Goal: Entertainment & Leisure: Consume media (video, audio)

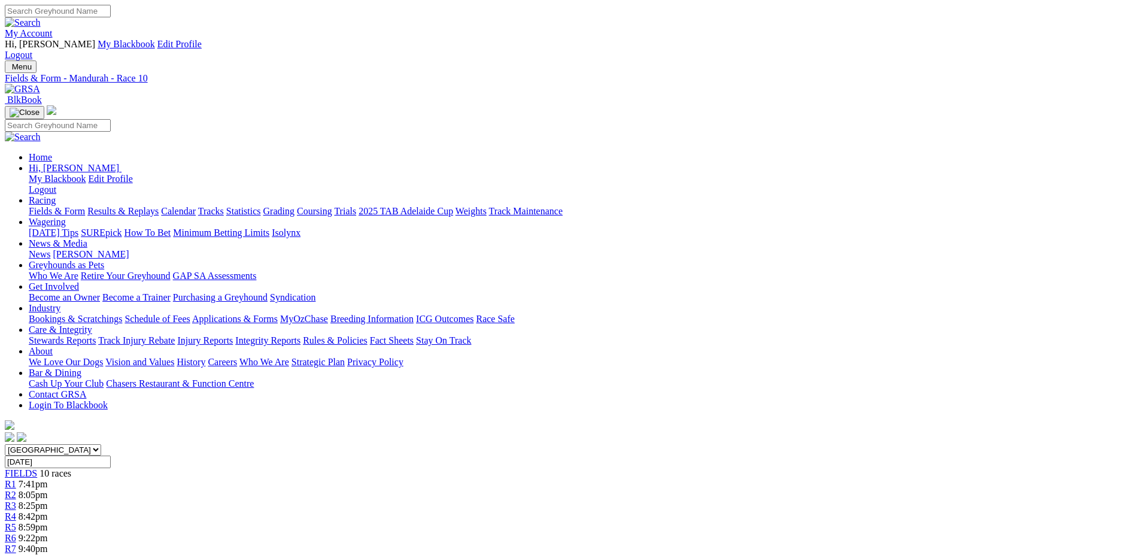
drag, startPoint x: 365, startPoint y: 176, endPoint x: 486, endPoint y: 192, distance: 121.9
click at [16, 489] on span "R2" at bounding box center [10, 494] width 11 height 10
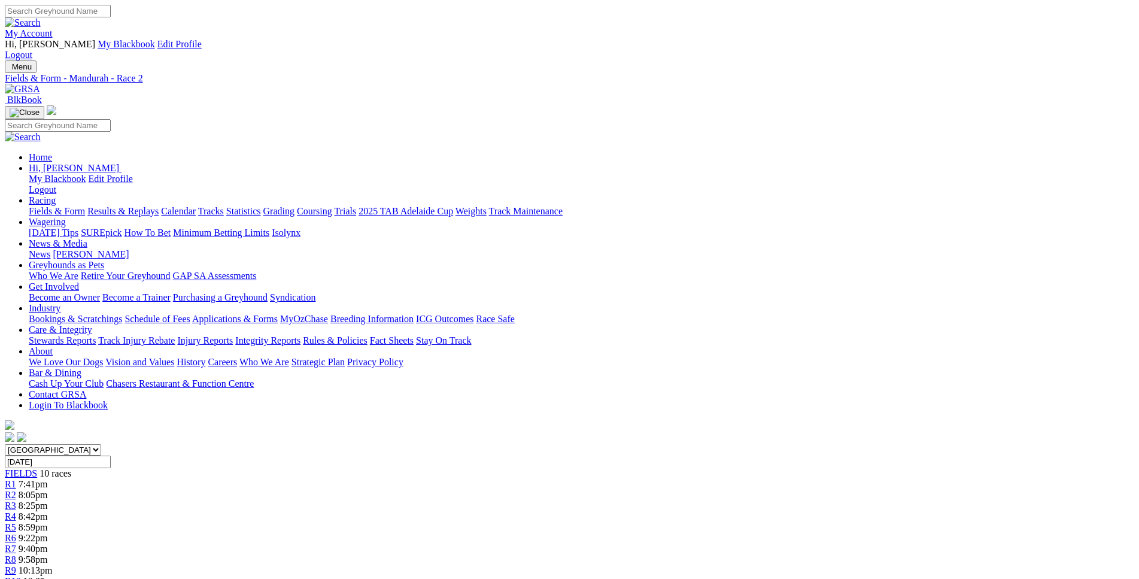
click at [16, 543] on span "R7" at bounding box center [10, 548] width 11 height 10
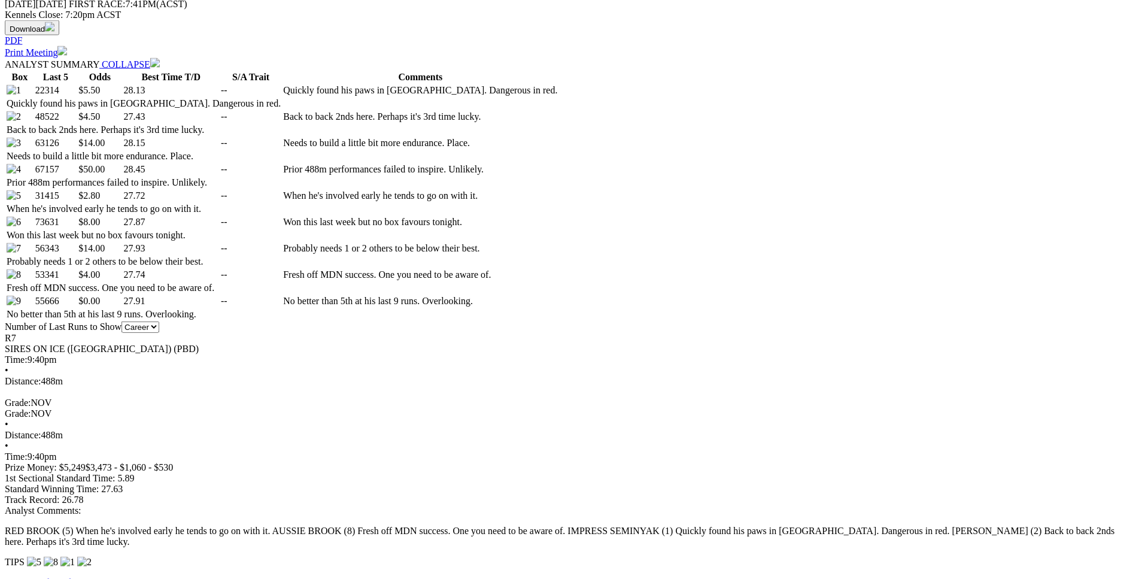
scroll to position [610, 0]
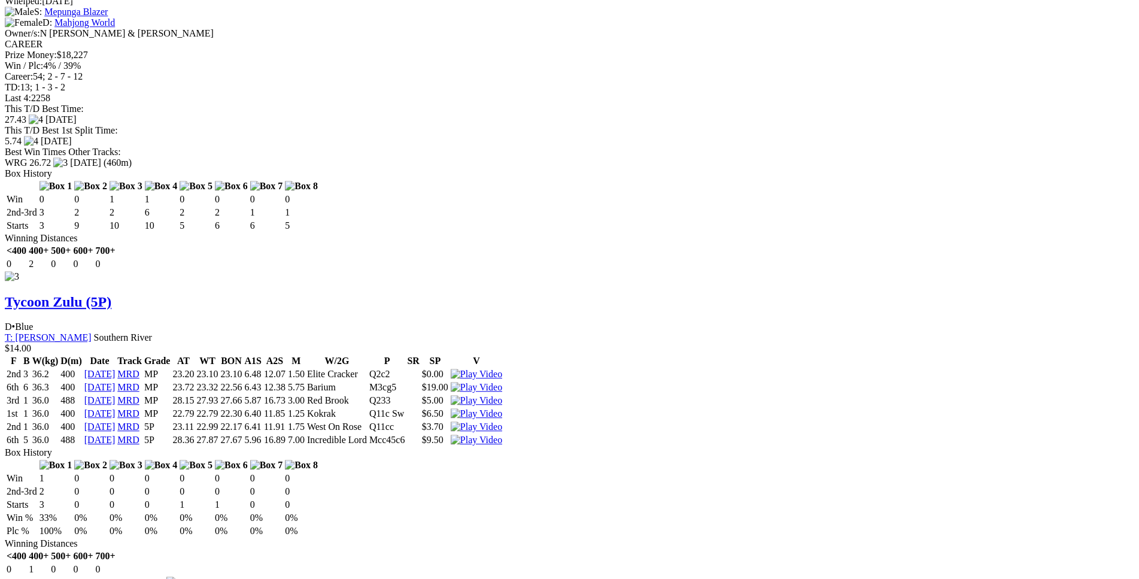
scroll to position [2867, 0]
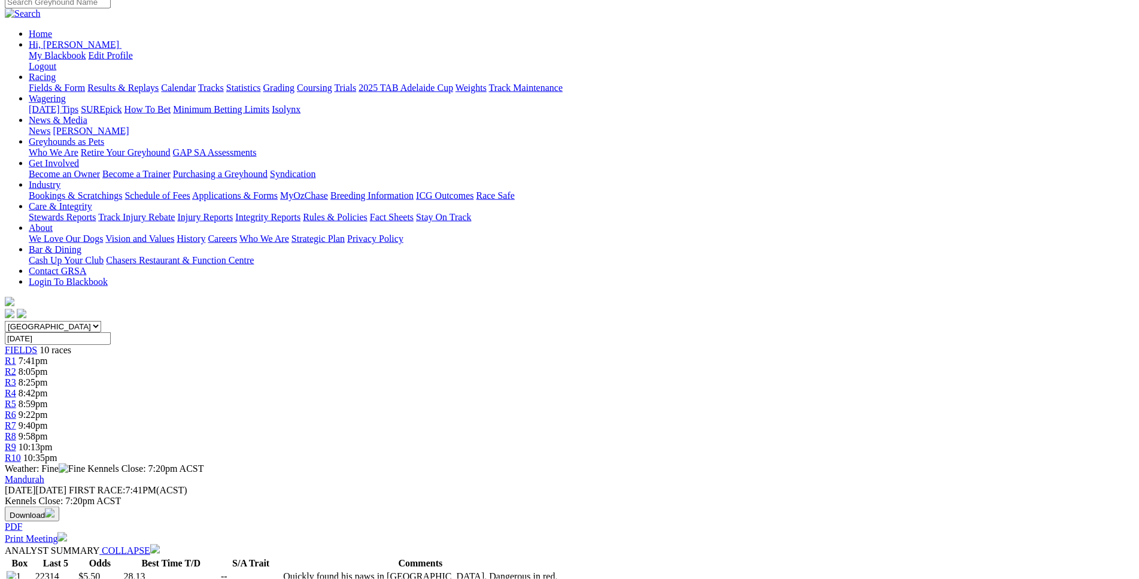
scroll to position [0, 0]
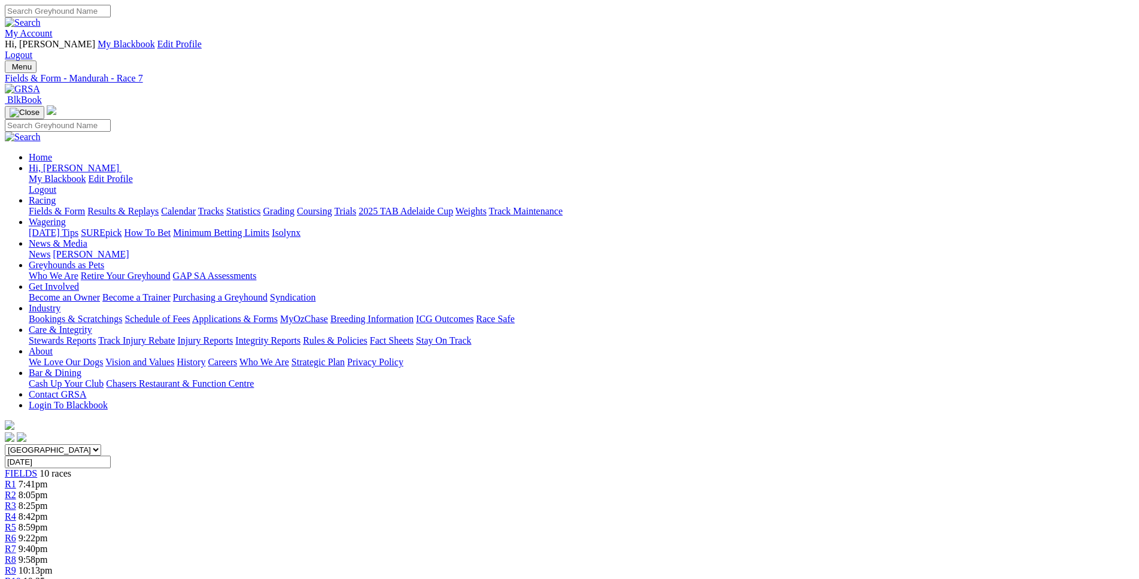
click at [48, 554] on span "9:58pm" at bounding box center [33, 559] width 29 height 10
click at [48, 543] on span "9:40pm" at bounding box center [33, 548] width 29 height 10
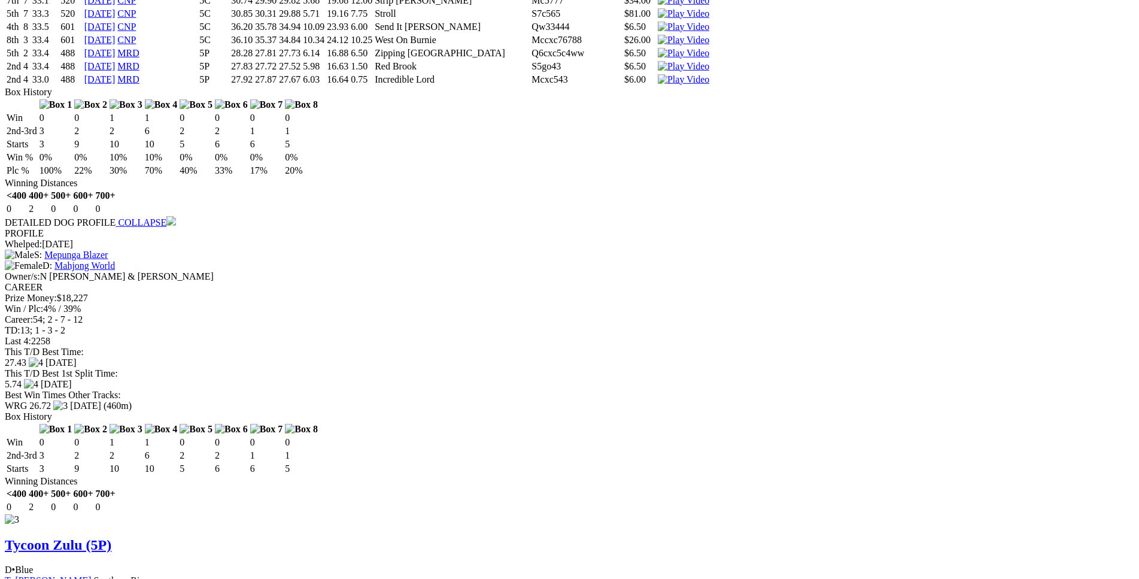
scroll to position [2623, 0]
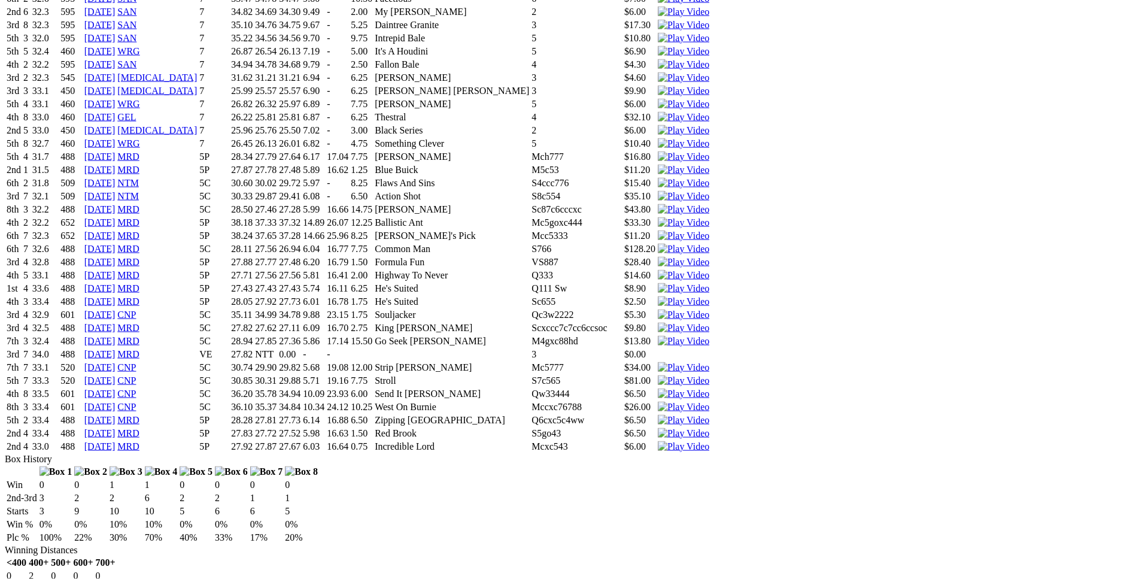
scroll to position [2257, 0]
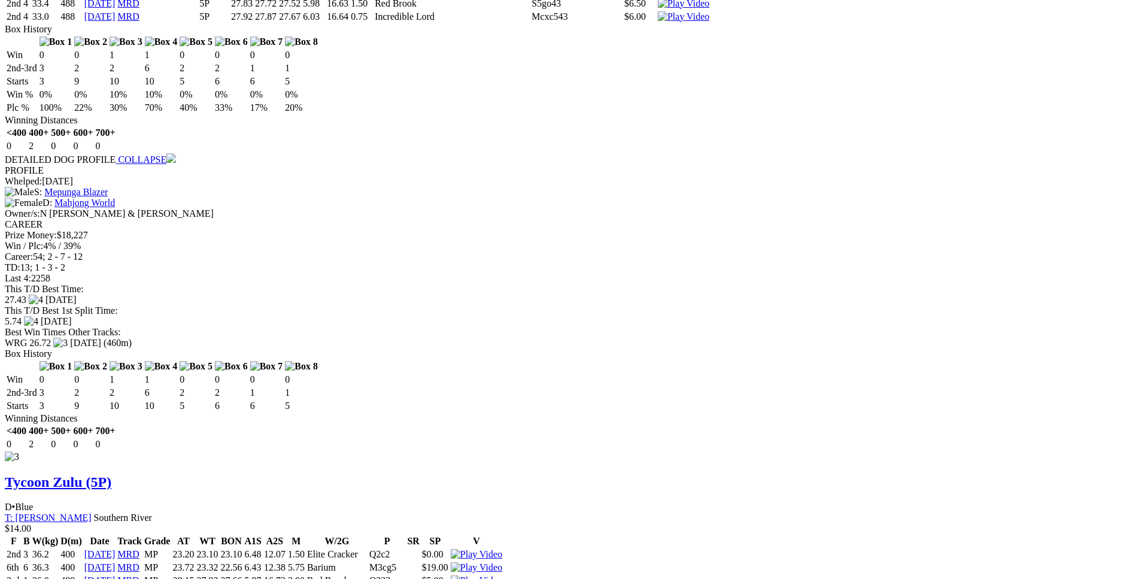
scroll to position [2684, 0]
